Goal: Navigation & Orientation: Find specific page/section

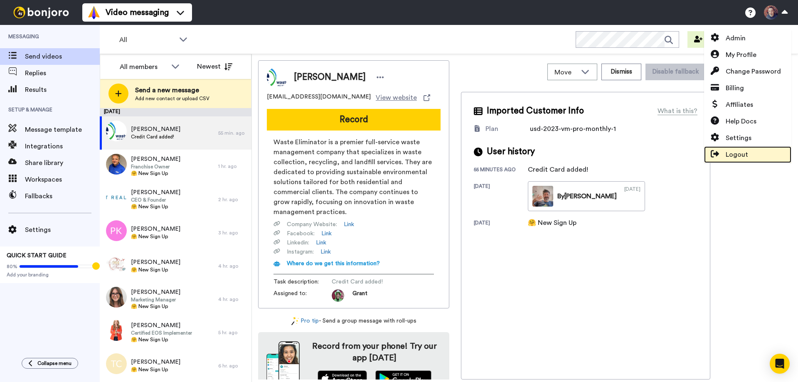
click at [733, 154] on span "Logout" at bounding box center [737, 155] width 22 height 10
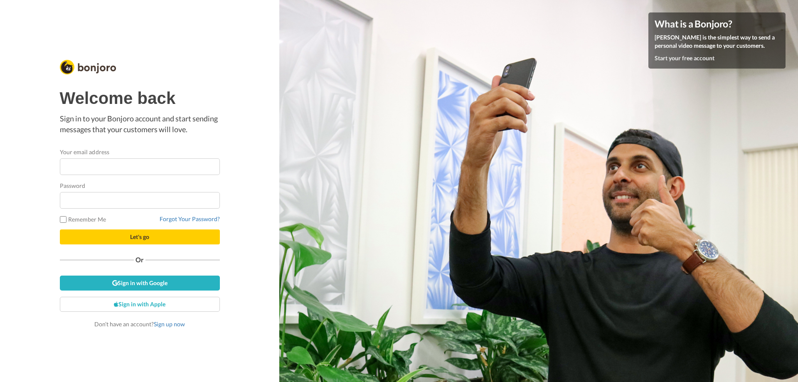
click at [25, 168] on div "Welcome back Sign in to your Bonjoro account and start sending messages that yo…" at bounding box center [139, 191] width 279 height 382
click at [27, 191] on div "Welcome back Sign in to your Bonjoro account and start sending messages that yo…" at bounding box center [139, 191] width 279 height 382
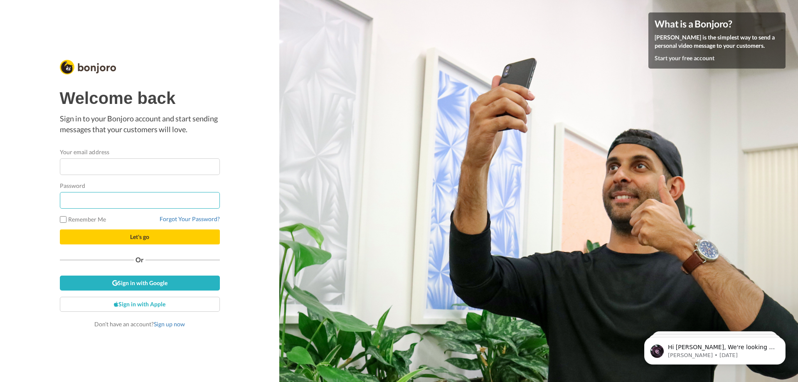
click at [60, 229] on button "Let's go" at bounding box center [140, 236] width 160 height 15
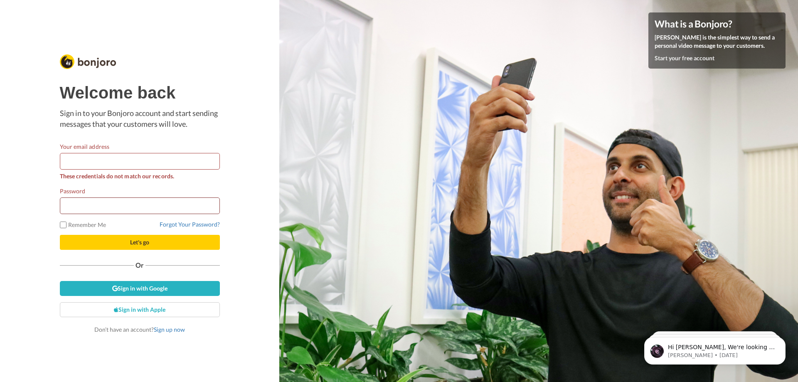
click at [60, 235] on button "Let's go" at bounding box center [140, 242] width 160 height 15
click at [140, 242] on span "Let's go" at bounding box center [139, 242] width 19 height 7
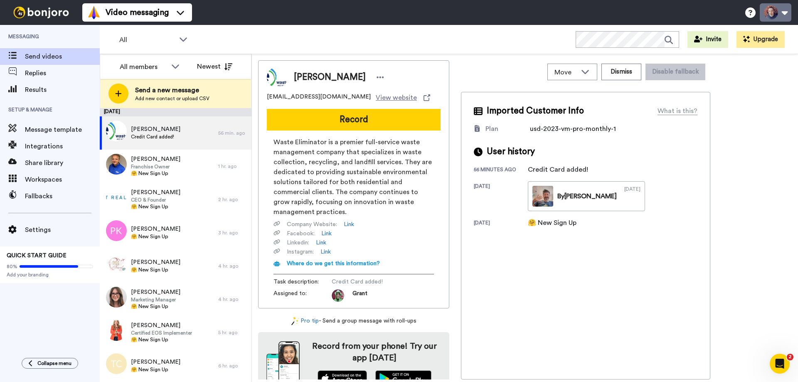
click at [775, 10] on button at bounding box center [776, 12] width 32 height 18
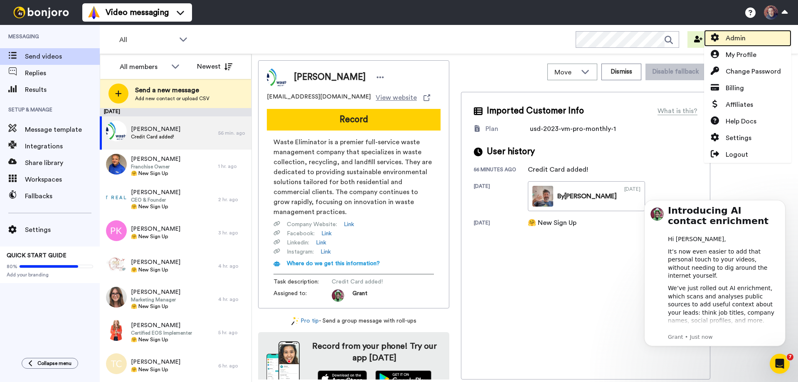
click at [736, 38] on span "Admin" at bounding box center [736, 38] width 20 height 10
